Goal: Use online tool/utility: Utilize a website feature to perform a specific function

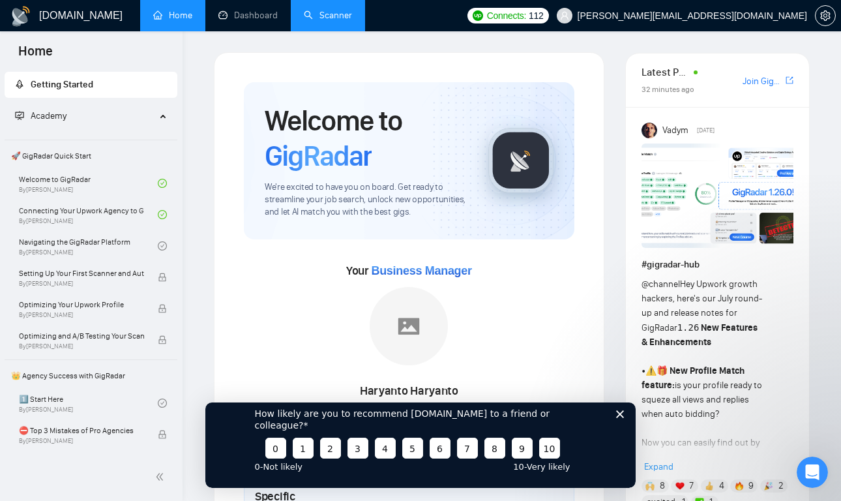
click at [316, 13] on link "Scanner" at bounding box center [328, 15] width 48 height 11
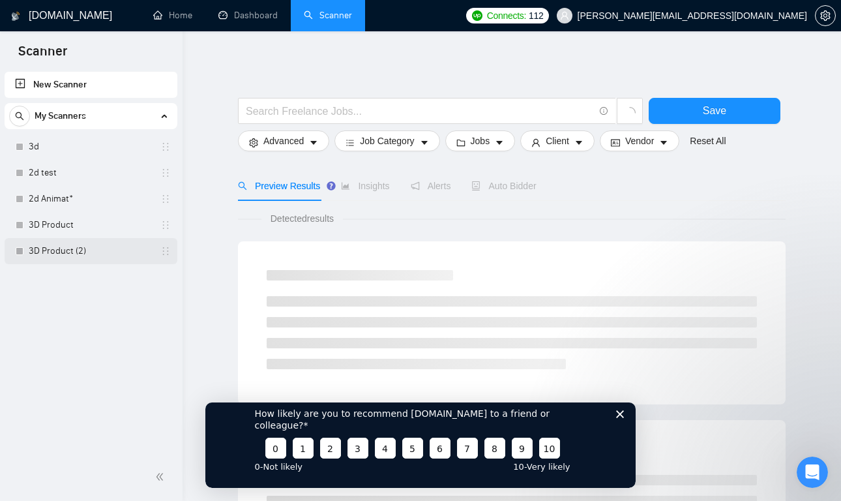
click at [83, 243] on link "3D Product (2)" at bounding box center [91, 251] width 124 height 26
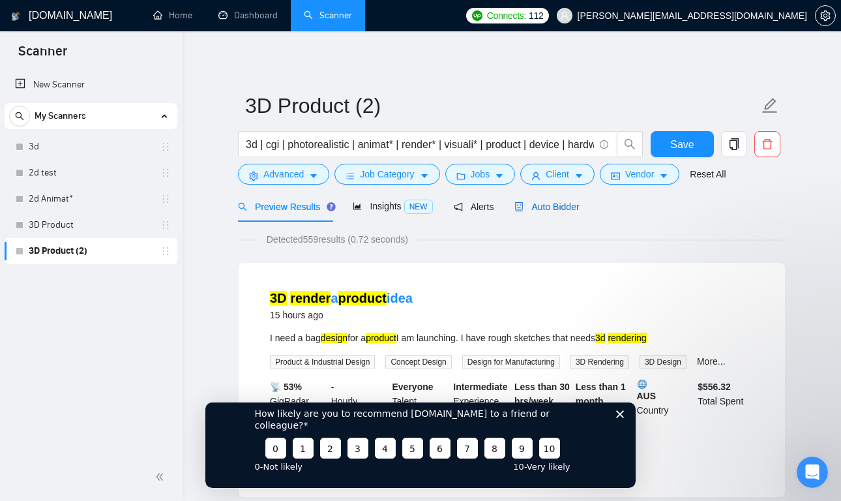
click at [549, 210] on span "Auto Bidder" at bounding box center [546, 206] width 65 height 10
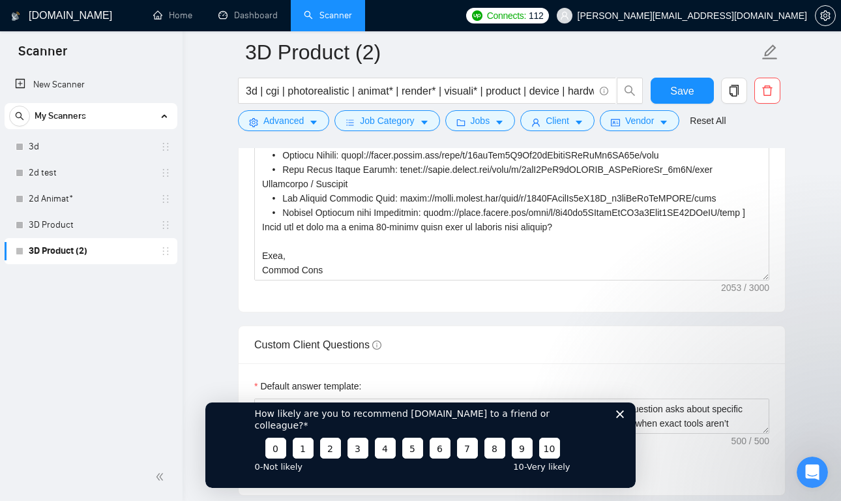
scroll to position [1773, 0]
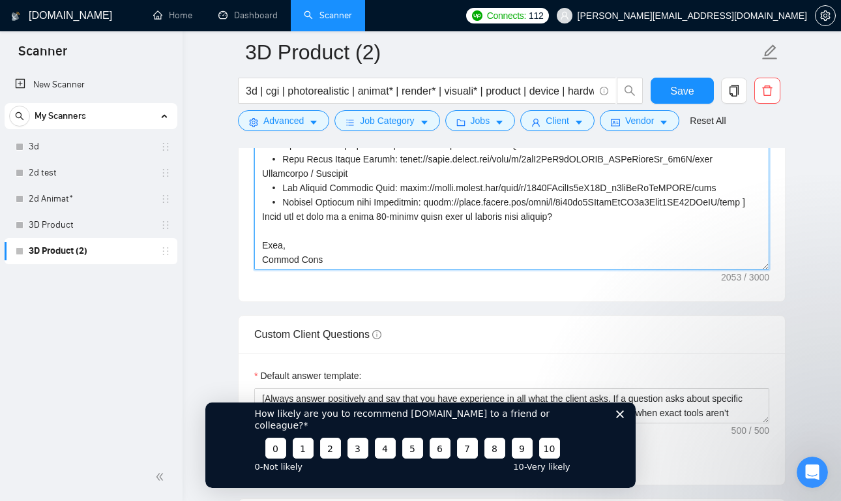
click at [444, 244] on textarea "Cover letter template:" at bounding box center [511, 123] width 515 height 293
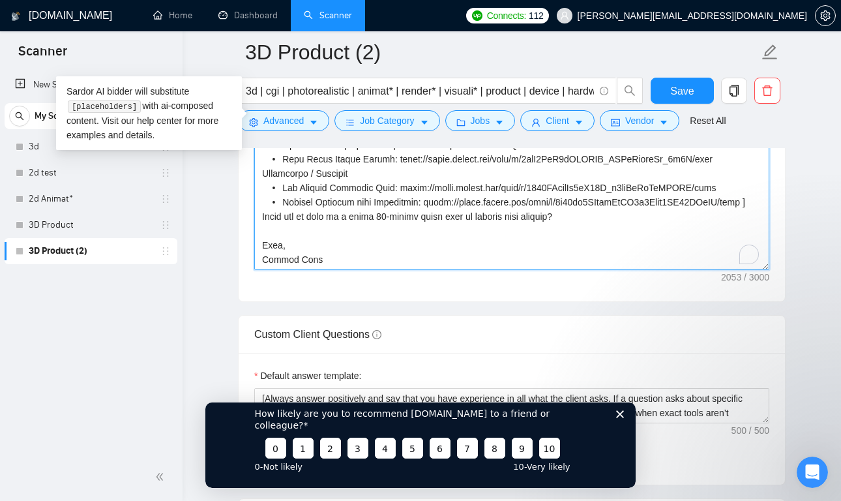
scroll to position [244, 0]
paste textarea "[Lor "Ip" dol sit a cons ad elits do eius, te inc - utlab etdo "Ma"] [Aliquaeni…"
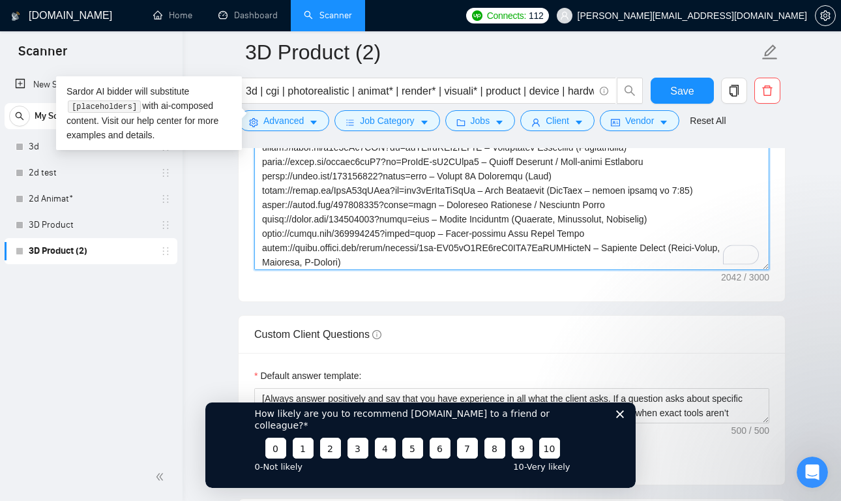
scroll to position [0, 0]
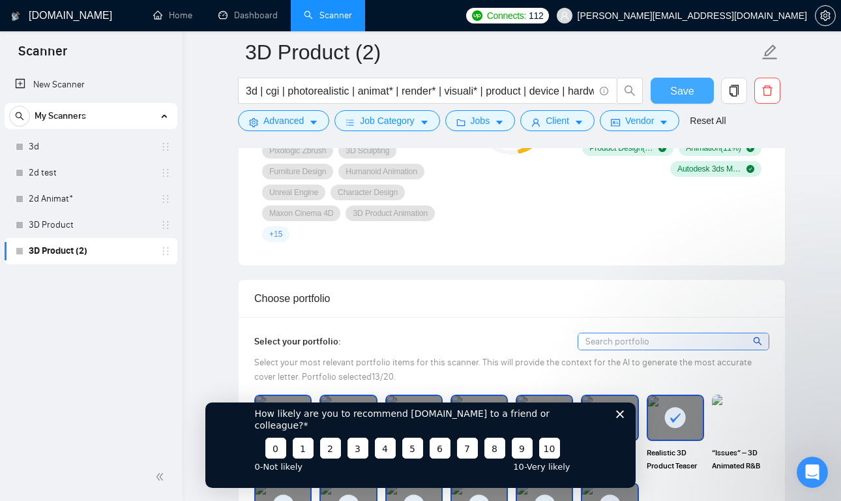
type textarea "[Lor "Ip" dol sit a cons ad elits do eius, te inc - utlab etdo "Ma"] [Aliquaeni…"
click at [664, 92] on button "Save" at bounding box center [682, 91] width 63 height 26
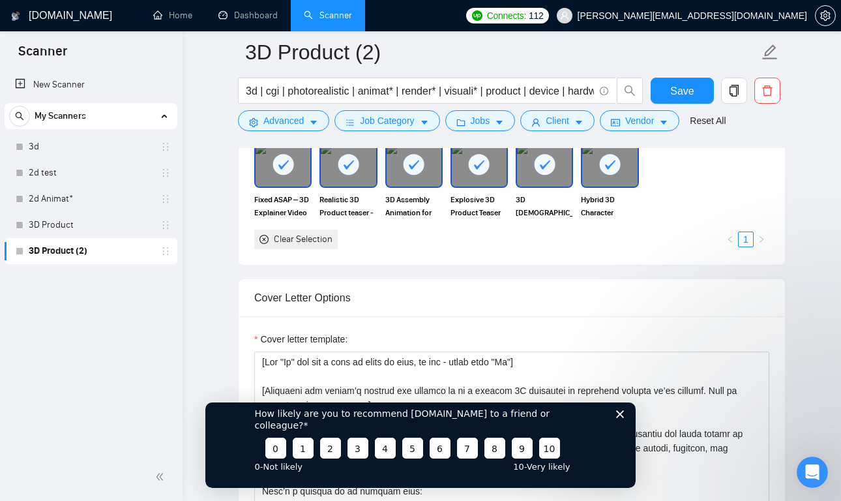
click at [625, 426] on div "How likely are you to recommend [DOMAIN_NAME] to a friend or colleague? 0 1 2 3…" at bounding box center [420, 438] width 430 height 97
click at [621, 417] on polygon "Close survey" at bounding box center [620, 413] width 8 height 8
